Goal: Task Accomplishment & Management: Use online tool/utility

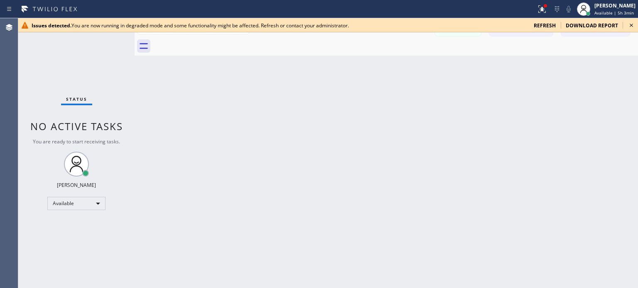
click at [630, 25] on icon at bounding box center [631, 25] width 10 height 10
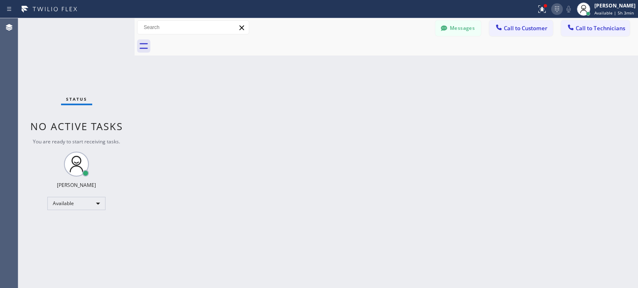
click at [558, 10] on icon at bounding box center [557, 9] width 10 height 10
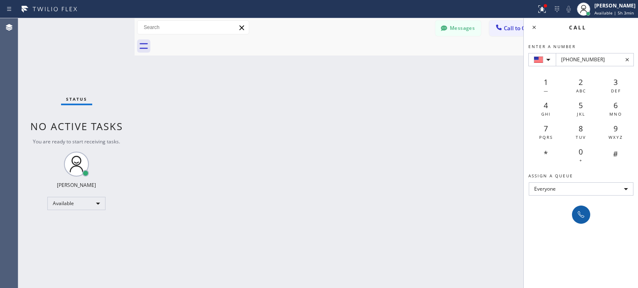
type input "[PHONE_NUMBER]"
click at [582, 218] on icon at bounding box center [581, 215] width 10 height 10
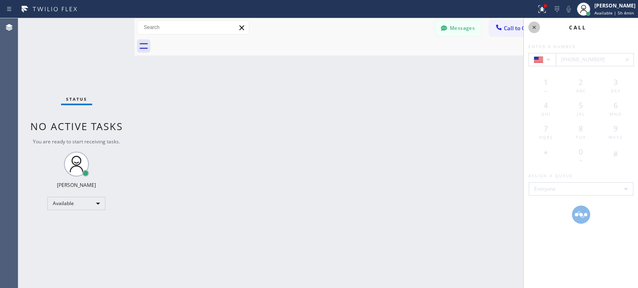
click at [531, 28] on icon at bounding box center [534, 27] width 10 height 10
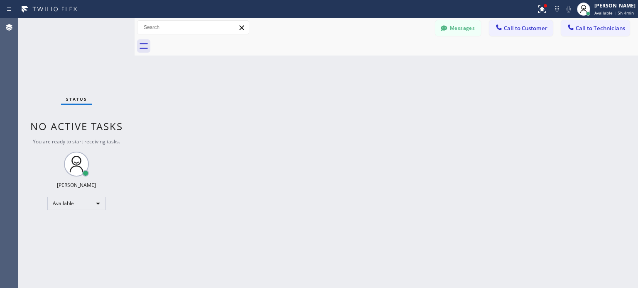
click at [215, 166] on div "Back to Dashboard Change Sender ID Customers Technicians VK [PERSON_NAME] [DATE…" at bounding box center [385, 153] width 503 height 270
click at [559, 9] on icon at bounding box center [557, 9] width 10 height 10
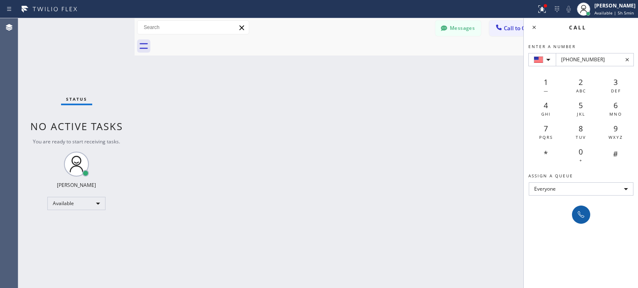
type input "[PHONE_NUMBER]"
click at [581, 215] on icon at bounding box center [581, 215] width 10 height 10
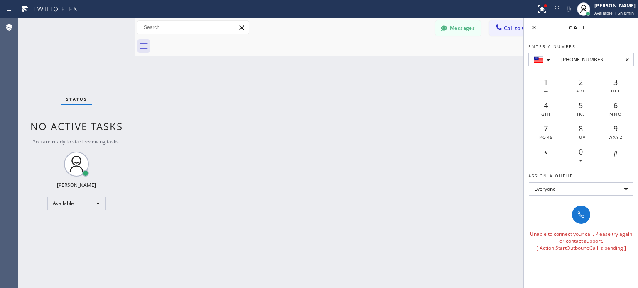
click at [627, 59] on icon at bounding box center [626, 59] width 3 height 3
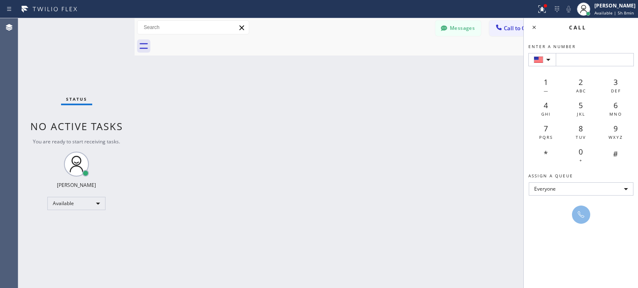
click at [454, 119] on div "Back to Dashboard Change Sender ID Customers Technicians VK [PERSON_NAME] [DATE…" at bounding box center [385, 153] width 503 height 270
click at [569, 60] on input "Enter a number" at bounding box center [594, 59] width 78 height 13
paste input "[PHONE_NUMBER]"
type input "[PHONE_NUMBER]"
drag, startPoint x: 308, startPoint y: 149, endPoint x: 457, endPoint y: 97, distance: 157.5
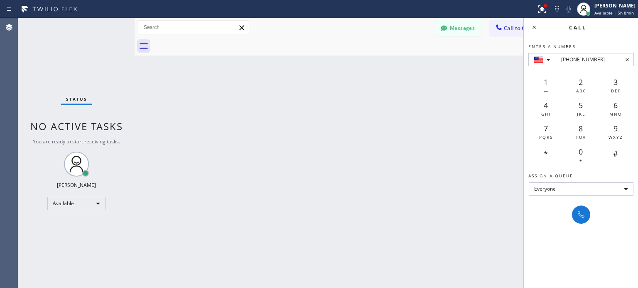
click at [311, 148] on div "Back to Dashboard Change Sender ID Customers Technicians VK [PERSON_NAME] [DATE…" at bounding box center [385, 153] width 503 height 270
click at [534, 27] on icon at bounding box center [533, 27] width 3 height 3
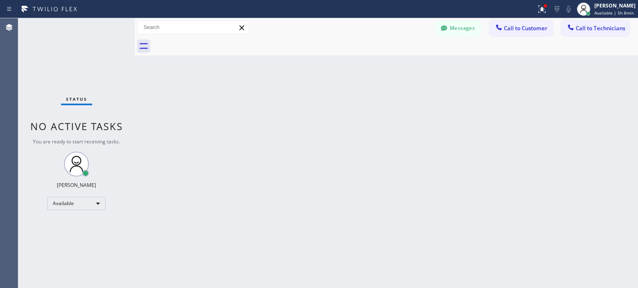
drag, startPoint x: 462, startPoint y: 136, endPoint x: 485, endPoint y: 127, distance: 25.0
click at [474, 132] on div "Back to Dashboard Change Sender ID Customers Technicians VK [PERSON_NAME] [DATE…" at bounding box center [385, 153] width 503 height 270
click at [555, 8] on icon at bounding box center [557, 9] width 4 height 6
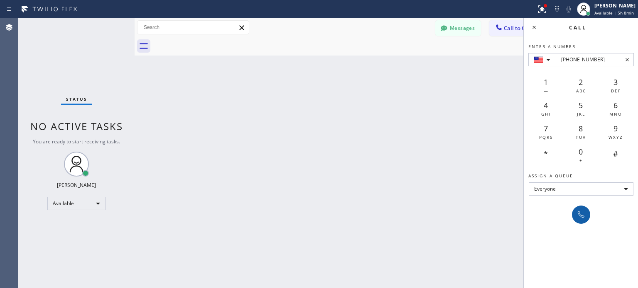
type input "[PHONE_NUMBER]"
click at [580, 222] on button at bounding box center [581, 215] width 18 height 18
click at [580, 215] on icon at bounding box center [580, 215] width 7 height 7
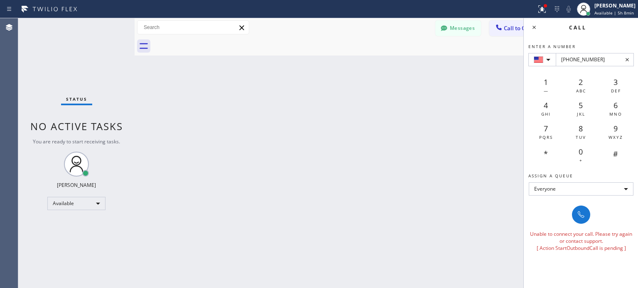
click at [468, 213] on div "Back to Dashboard Change Sender ID Customers Technicians VK [PERSON_NAME] [DATE…" at bounding box center [385, 153] width 503 height 270
click at [536, 27] on icon at bounding box center [534, 27] width 10 height 10
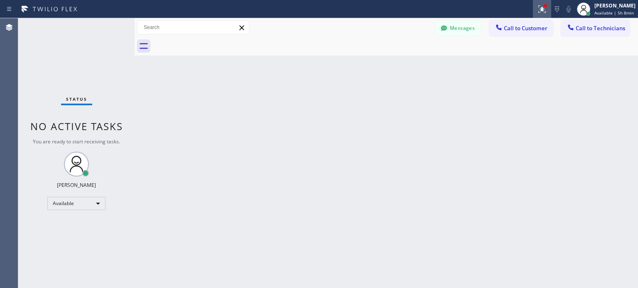
click at [543, 8] on icon at bounding box center [542, 9] width 10 height 10
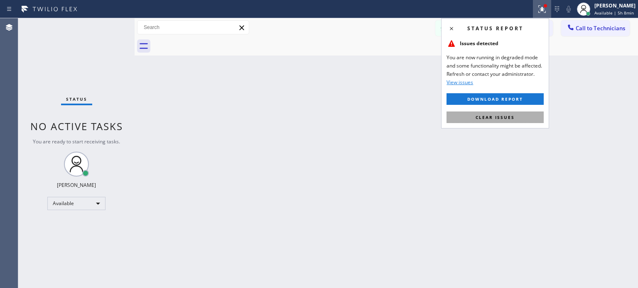
click at [513, 116] on span "Clear issues" at bounding box center [494, 118] width 39 height 6
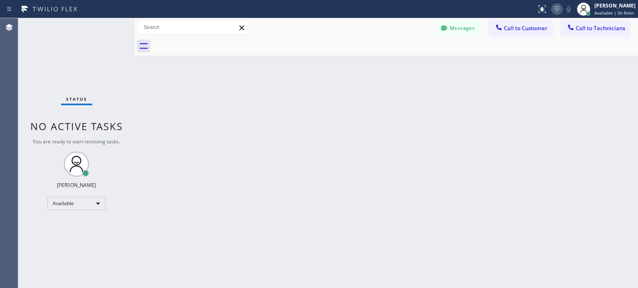
click at [559, 7] on icon at bounding box center [557, 9] width 10 height 10
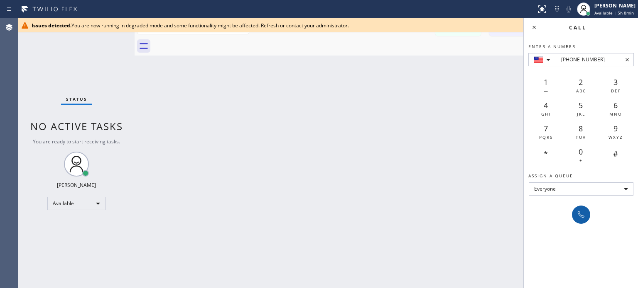
type input "[PHONE_NUMBER]"
click at [585, 213] on icon at bounding box center [581, 215] width 10 height 10
click at [583, 219] on icon at bounding box center [581, 215] width 10 height 10
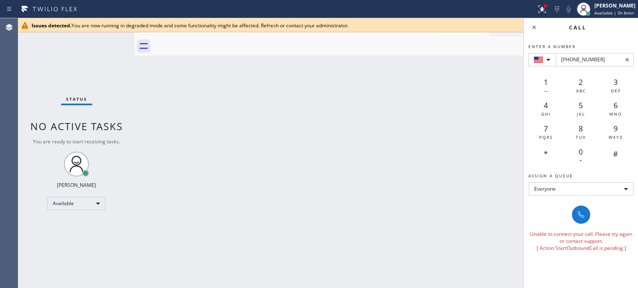
click at [364, 147] on div "Back to Dashboard Change Sender ID Customers Technicians VK [PERSON_NAME] [DATE…" at bounding box center [385, 153] width 503 height 270
click at [531, 28] on icon at bounding box center [534, 27] width 10 height 10
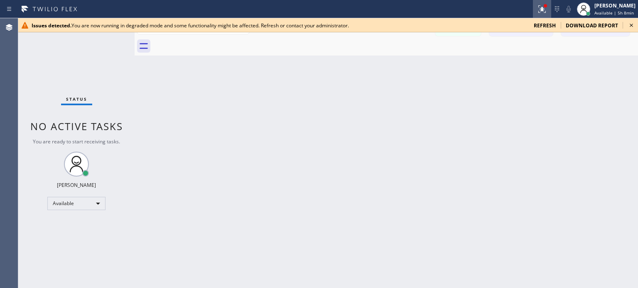
click at [537, 9] on icon at bounding box center [542, 9] width 10 height 10
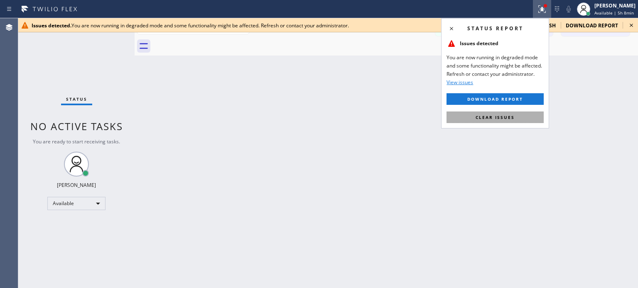
click at [522, 115] on button "Clear issues" at bounding box center [494, 118] width 97 height 12
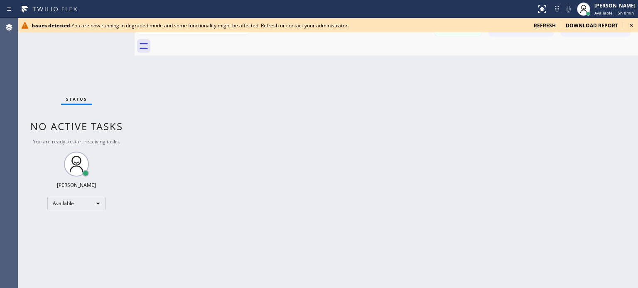
click at [545, 25] on span "refresh" at bounding box center [544, 25] width 22 height 7
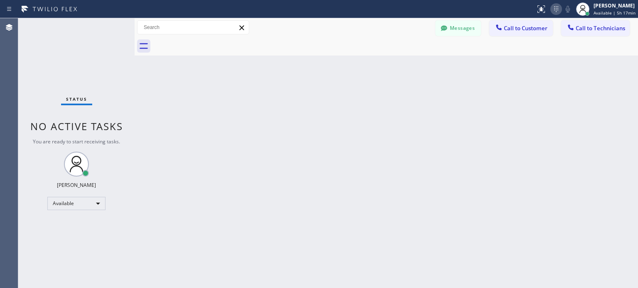
click at [559, 10] on icon at bounding box center [556, 9] width 10 height 10
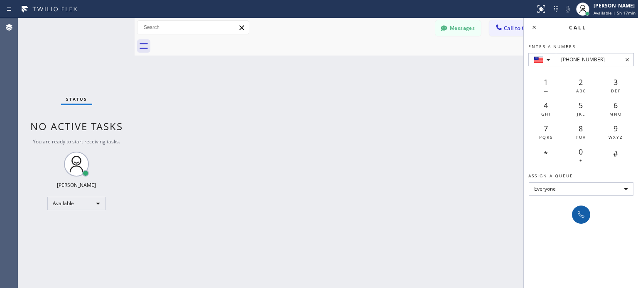
type input "[PHONE_NUMBER]"
click at [579, 217] on icon at bounding box center [581, 215] width 10 height 10
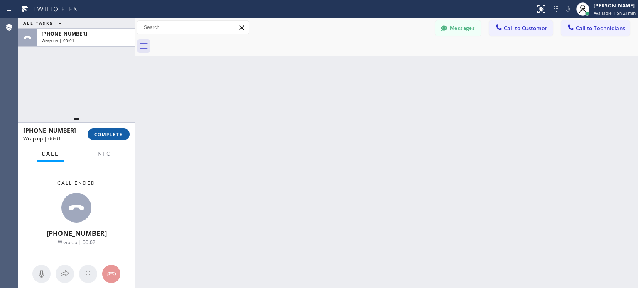
click at [120, 138] on button "COMPLETE" at bounding box center [109, 135] width 42 height 12
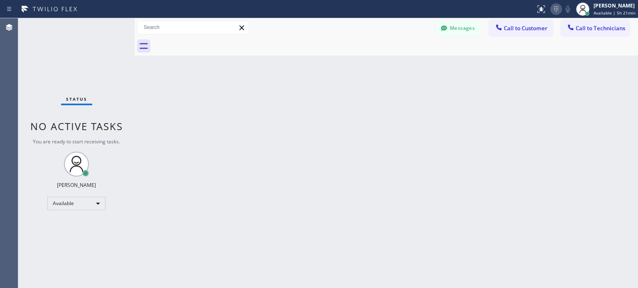
click at [555, 10] on icon at bounding box center [556, 9] width 4 height 6
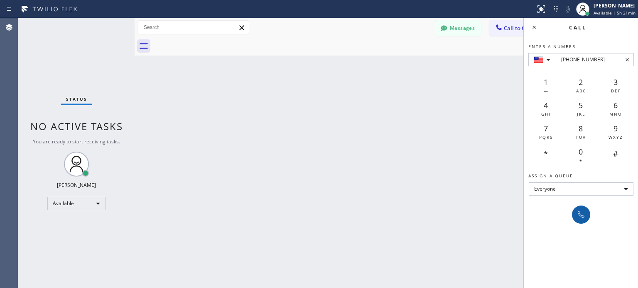
type input "[PHONE_NUMBER]"
click at [583, 215] on icon at bounding box center [581, 215] width 10 height 10
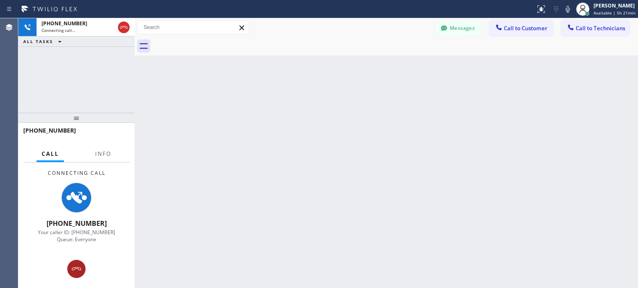
click at [74, 264] on button at bounding box center [76, 269] width 18 height 18
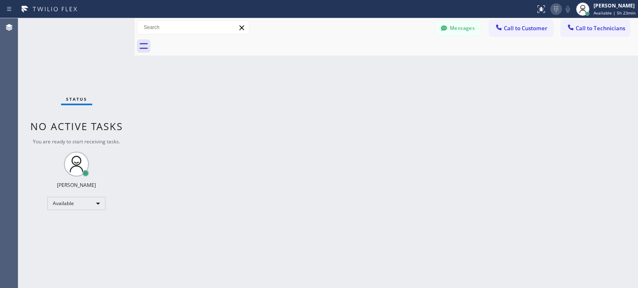
click at [553, 12] on icon at bounding box center [556, 9] width 10 height 10
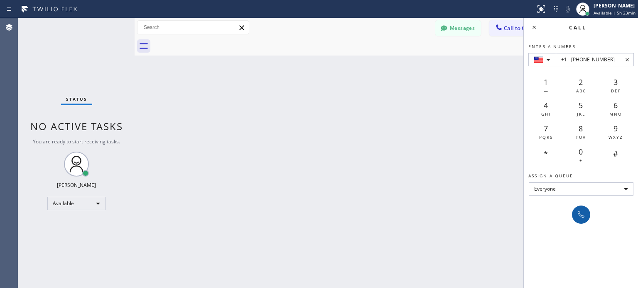
type input "+1 [PHONE_NUMBER]"
click at [579, 214] on icon at bounding box center [581, 215] width 10 height 10
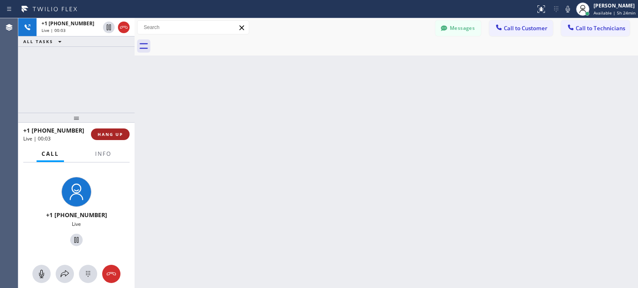
click at [125, 134] on button "HANG UP" at bounding box center [110, 135] width 39 height 12
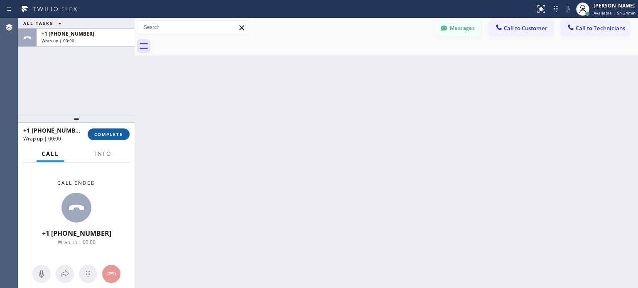
click at [123, 134] on button "COMPLETE" at bounding box center [109, 135] width 42 height 12
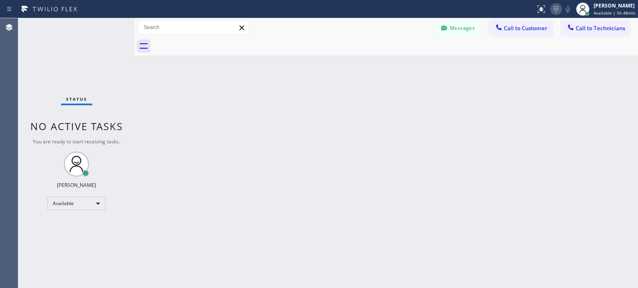
click at [558, 6] on icon at bounding box center [556, 9] width 10 height 10
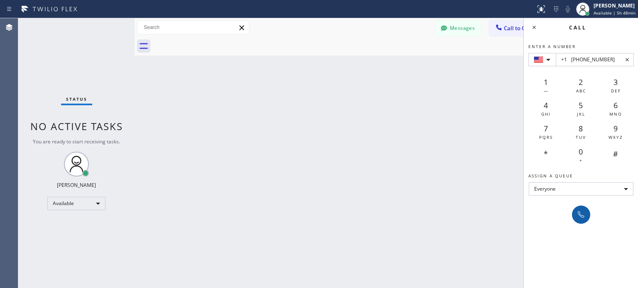
type input "+1 [PHONE_NUMBER]"
click at [583, 210] on icon at bounding box center [581, 215] width 10 height 10
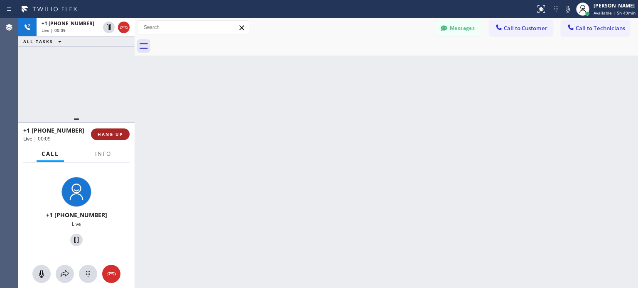
click at [123, 133] on button "HANG UP" at bounding box center [110, 135] width 39 height 12
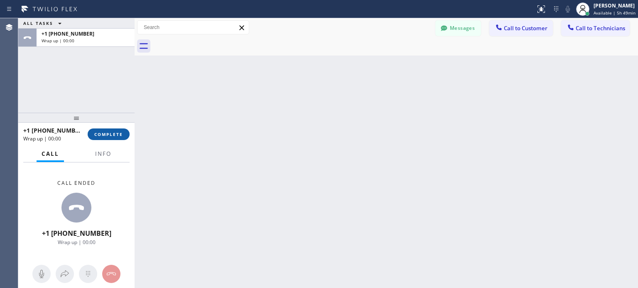
click at [111, 136] on span "COMPLETE" at bounding box center [108, 135] width 29 height 6
